Goal: Task Accomplishment & Management: Use online tool/utility

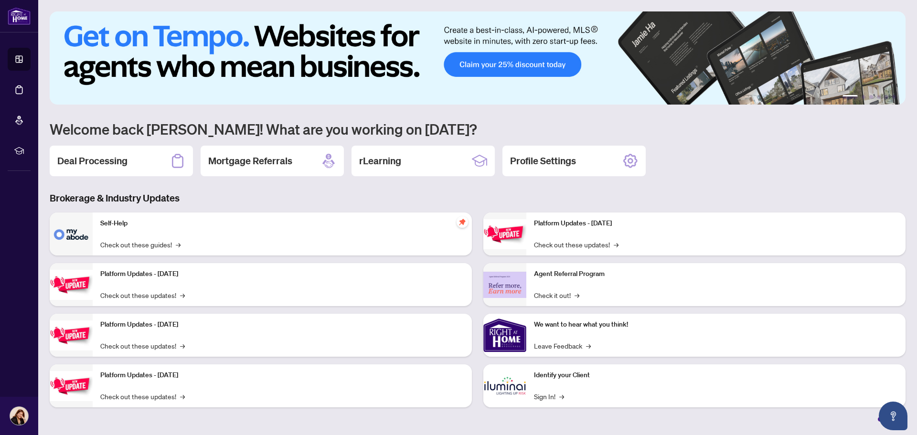
drag, startPoint x: 95, startPoint y: 165, endPoint x: 104, endPoint y: 163, distance: 9.2
click at [95, 165] on h2 "Deal Processing" at bounding box center [92, 160] width 70 height 13
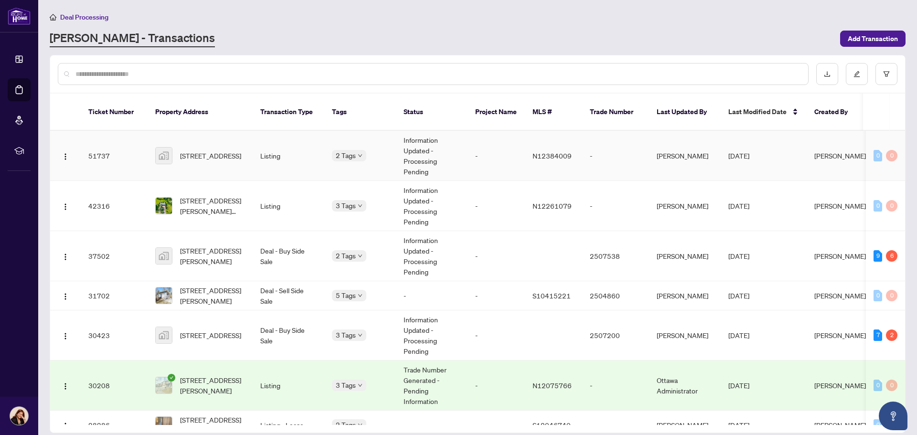
click at [268, 142] on td "Listing" at bounding box center [289, 156] width 72 height 50
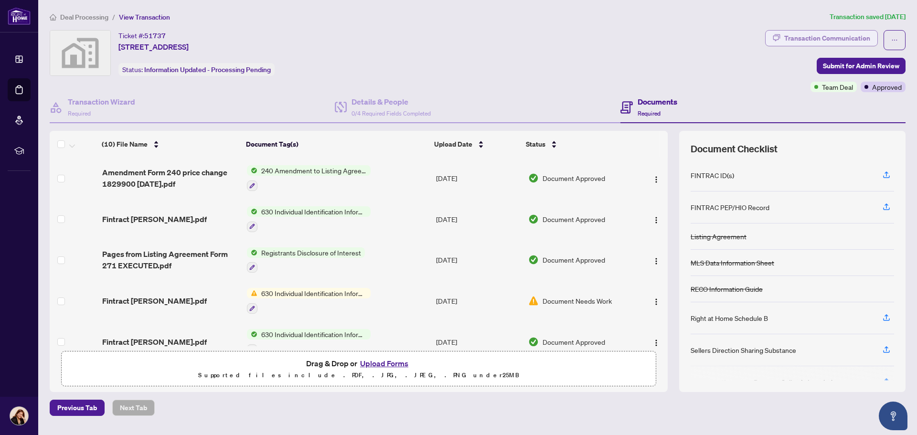
click at [836, 39] on div "Transaction Communication" at bounding box center [827, 38] width 86 height 15
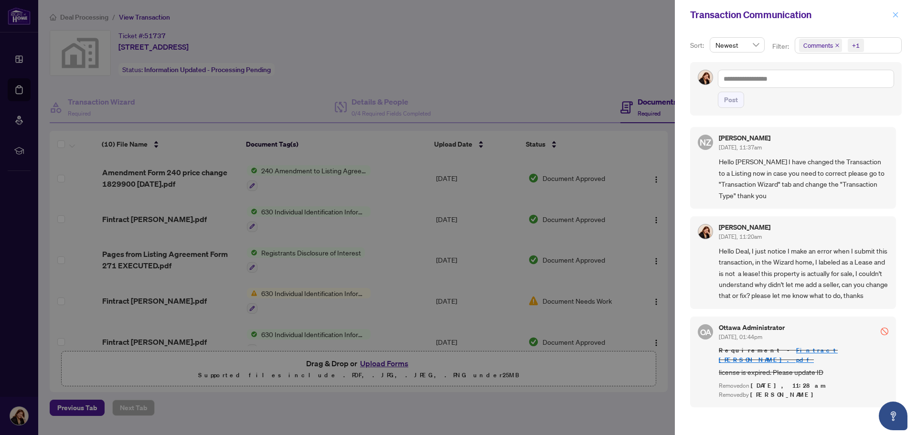
click at [899, 14] on icon "close" at bounding box center [895, 14] width 7 height 7
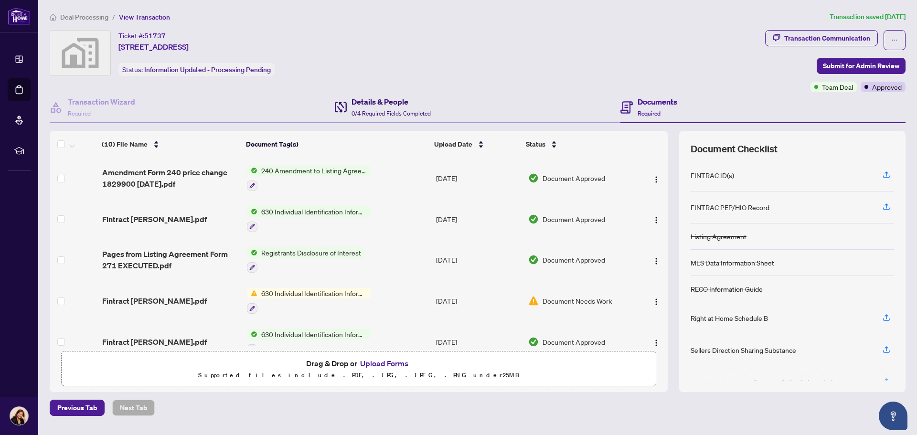
click at [397, 106] on h4 "Details & People" at bounding box center [391, 101] width 79 height 11
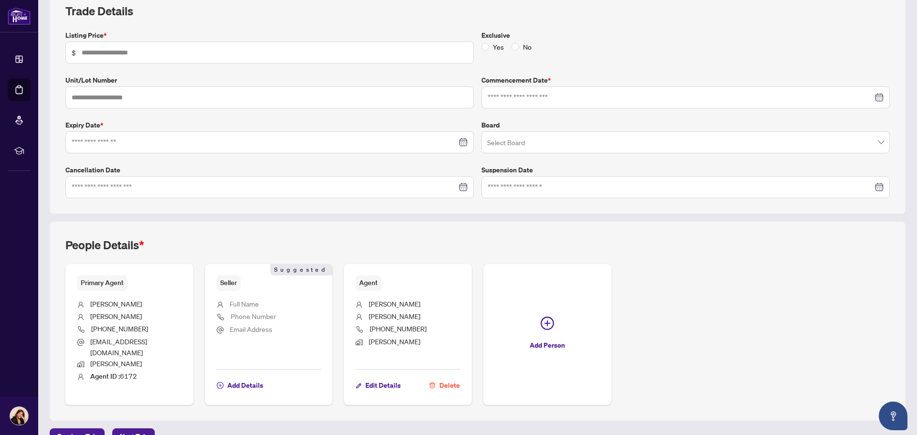
scroll to position [165, 0]
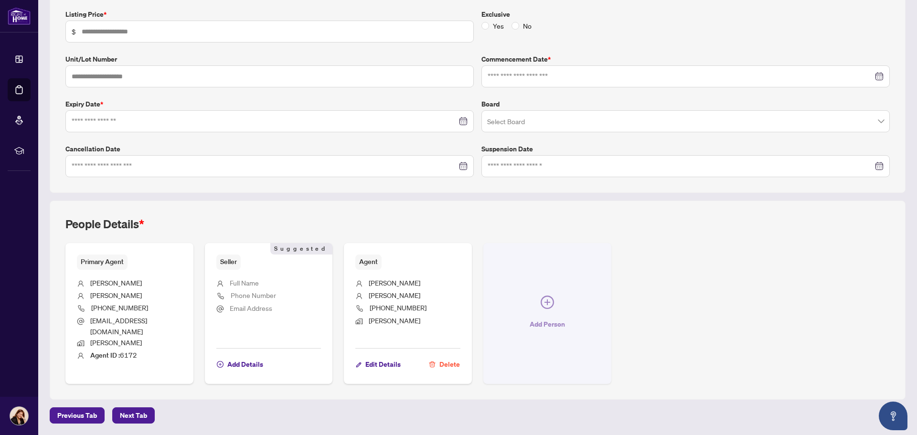
click at [542, 299] on icon "plus-circle" at bounding box center [547, 302] width 13 height 13
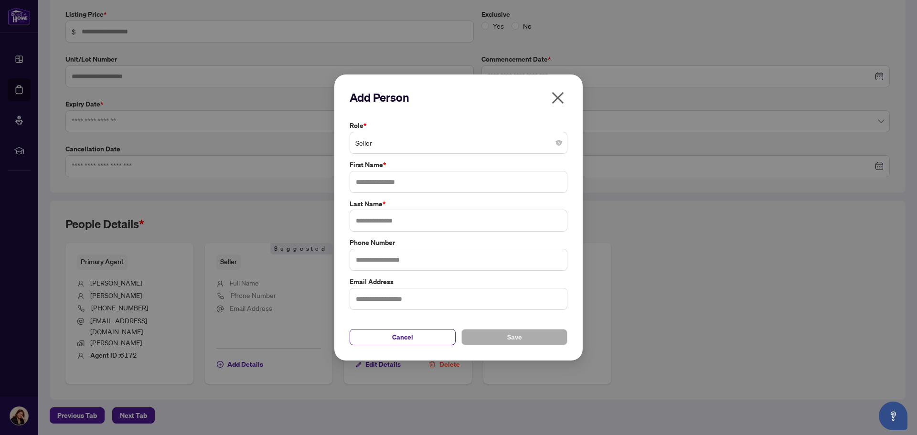
click at [532, 145] on span "Seller" at bounding box center [458, 143] width 206 height 18
click at [561, 95] on icon "close" at bounding box center [558, 98] width 12 height 12
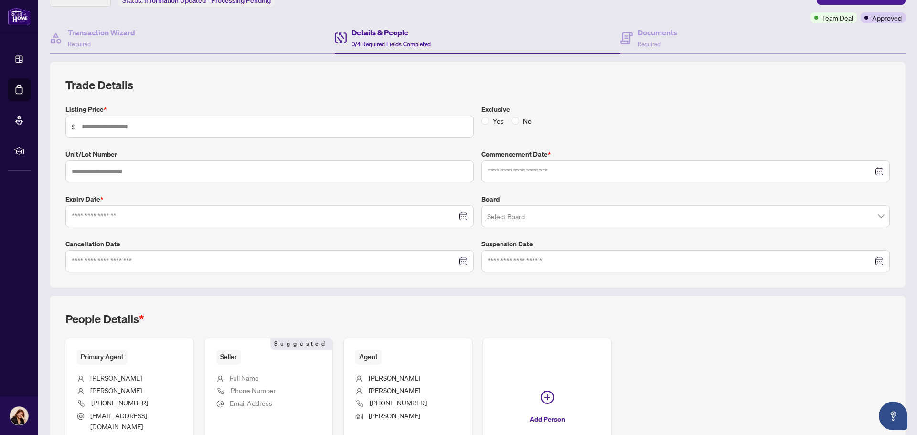
scroll to position [0, 0]
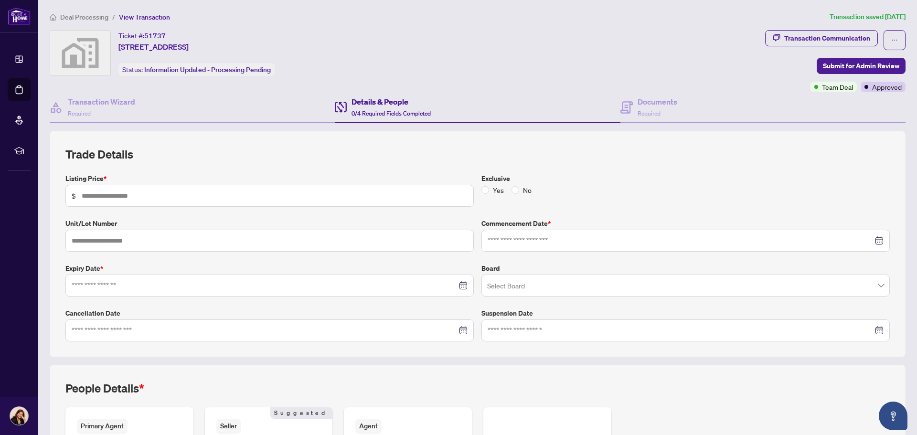
click at [145, 18] on span "View Transaction" at bounding box center [144, 17] width 51 height 9
click at [283, 95] on div "Transaction Wizard Required" at bounding box center [192, 107] width 285 height 31
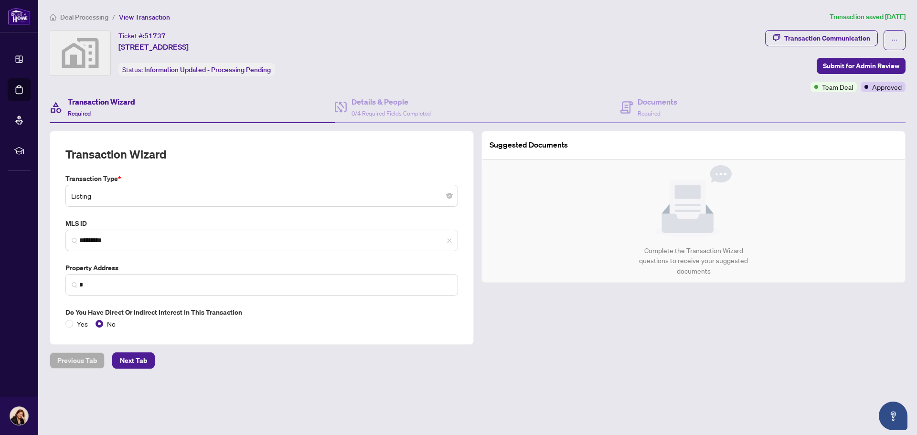
type input "**********"
